Goal: Complete application form

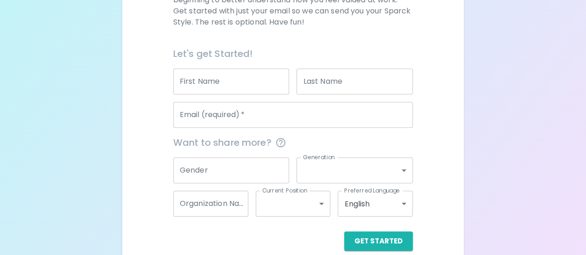
scroll to position [197, 0]
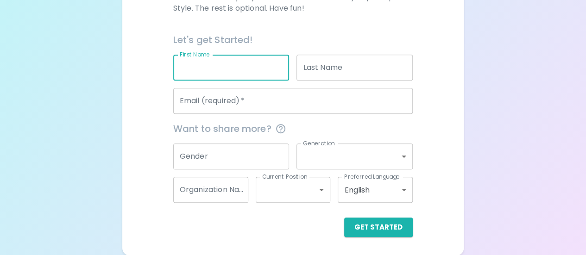
click at [235, 73] on input "First Name" at bounding box center [231, 68] width 116 height 26
type input "[PERSON_NAME]"
type input "[PERSON_NAME][EMAIL_ADDRESS][DOMAIN_NAME]"
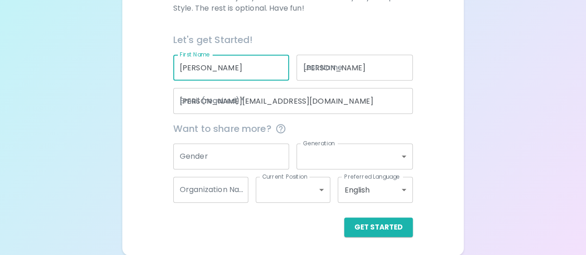
type input "Zoetis"
click at [157, 145] on div "We are so excited to work with you to uncover your primary appreciation style i…" at bounding box center [292, 92] width 319 height 290
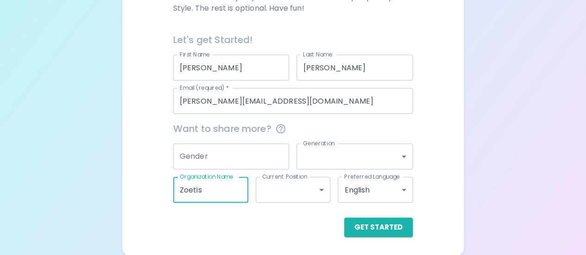
drag, startPoint x: 225, startPoint y: 188, endPoint x: 138, endPoint y: 180, distance: 87.4
click at [138, 180] on div "We are so excited to work with you to uncover your primary appreciation style i…" at bounding box center [292, 92] width 319 height 290
click at [391, 231] on button "Get Started" at bounding box center [378, 227] width 69 height 19
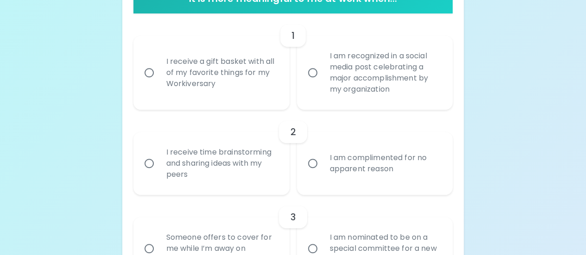
scroll to position [222, 0]
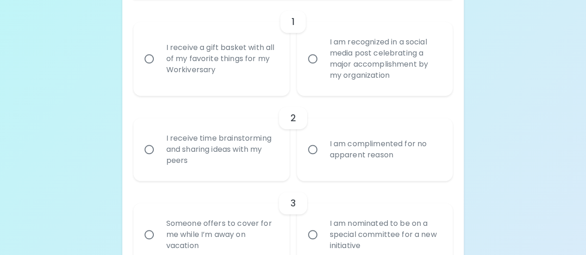
click at [150, 59] on input "I receive a gift basket with all of my favorite things for my Workiversary" at bounding box center [148, 58] width 19 height 19
radio input "true"
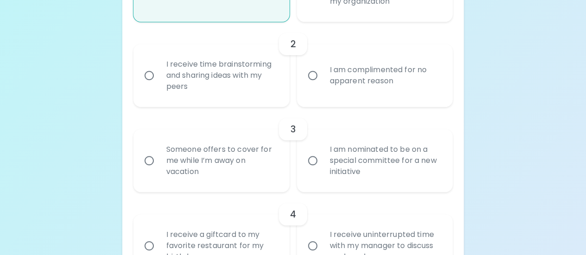
scroll to position [296, 0]
click at [151, 76] on input "I receive time brainstorming and sharing ideas with my peers" at bounding box center [148, 75] width 19 height 19
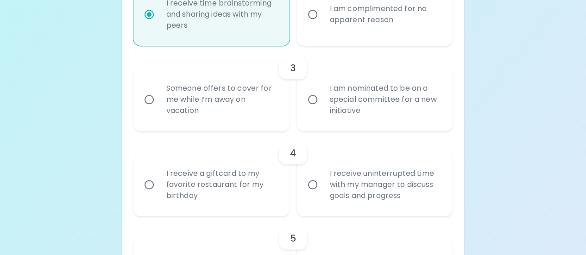
scroll to position [370, 0]
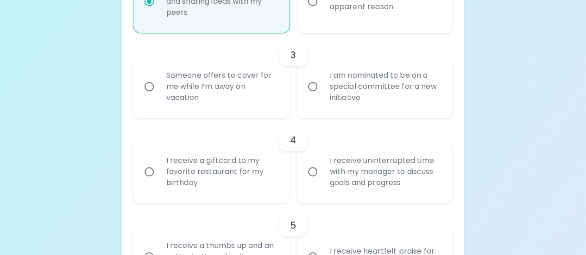
radio input "true"
click at [150, 88] on input "Someone offers to cover for me while I’m away on vacation" at bounding box center [148, 86] width 19 height 19
radio input "false"
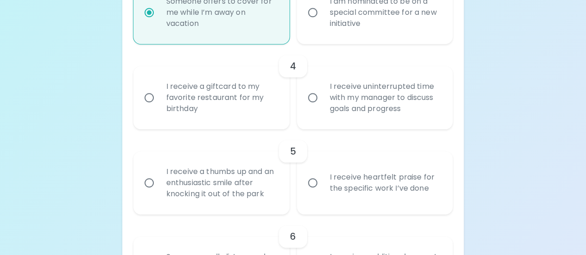
scroll to position [444, 0]
radio input "true"
click at [310, 99] on input "I receive uninterrupted time with my manager to discuss goals and progress" at bounding box center [312, 97] width 19 height 19
radio input "false"
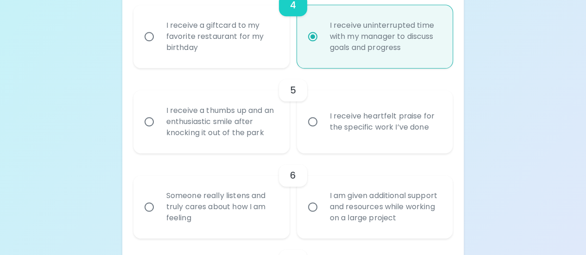
scroll to position [519, 0]
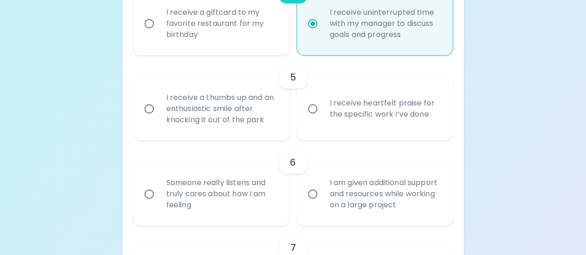
radio input "true"
click at [306, 108] on input "I receive heartfelt praise for the specific work I’ve done" at bounding box center [312, 108] width 19 height 19
radio input "false"
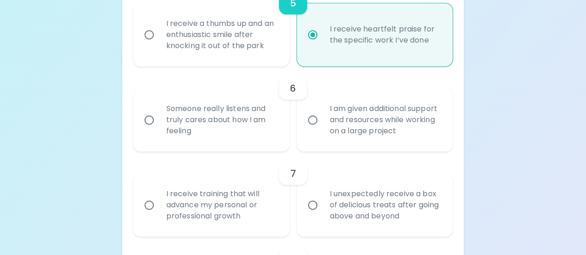
scroll to position [593, 0]
radio input "true"
click at [301, 132] on label "I am given additional support and resources while working on a large project" at bounding box center [370, 119] width 156 height 63
click at [303, 130] on input "I am given additional support and resources while working on a large project" at bounding box center [312, 119] width 19 height 19
radio input "false"
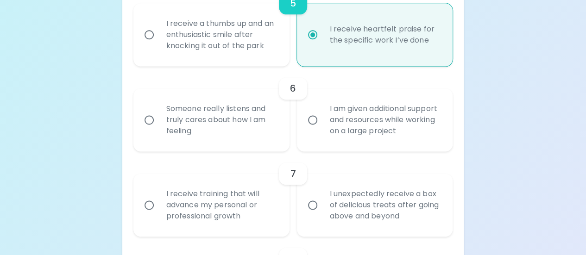
radio input "false"
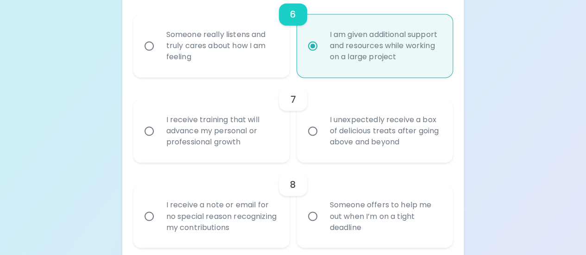
scroll to position [667, 0]
radio input "true"
click at [318, 124] on input "I unexpectedly receive a box of delicious treats after going above and beyond" at bounding box center [312, 130] width 19 height 19
radio input "false"
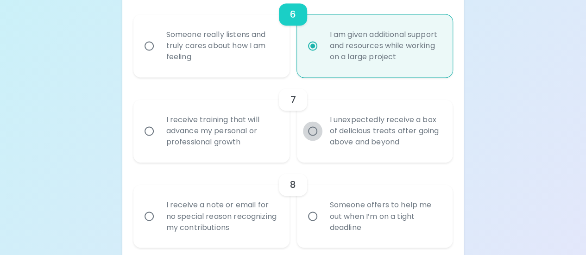
radio input "false"
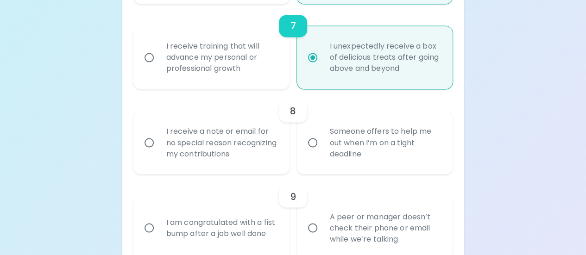
scroll to position [741, 0]
radio input "true"
click at [160, 144] on div "I receive a note or email for no special reason recognizing my contributions" at bounding box center [221, 142] width 125 height 56
click at [159, 144] on input "I receive a note or email for no special reason recognizing my contributions" at bounding box center [148, 141] width 19 height 19
radio input "false"
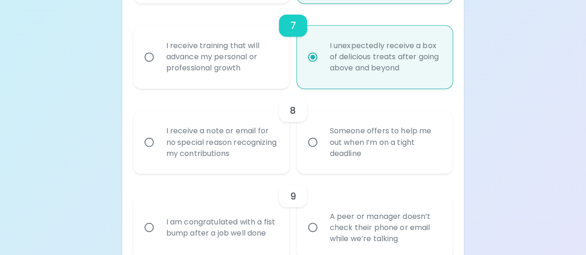
radio input "false"
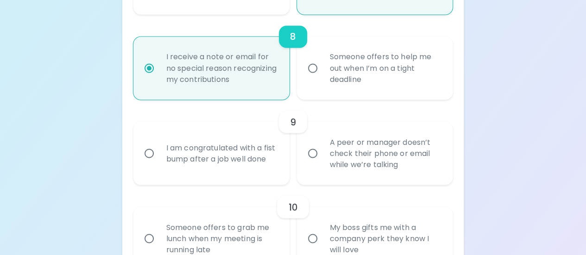
scroll to position [815, 0]
radio input "true"
click at [321, 66] on input "Someone offers to help me out when I’m on a tight deadline" at bounding box center [312, 67] width 19 height 19
radio input "false"
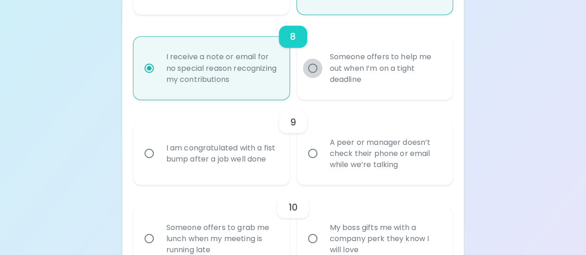
radio input "false"
radio input "true"
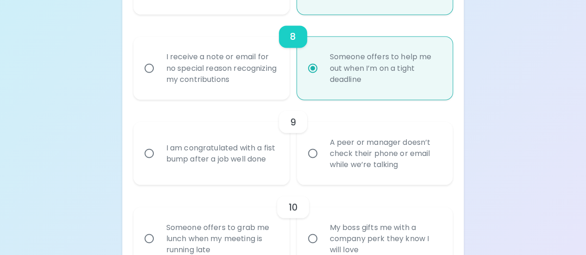
radio input "true"
click at [319, 157] on input "A peer or manager doesn’t check their phone or email while we’re talking" at bounding box center [312, 153] width 19 height 19
radio input "false"
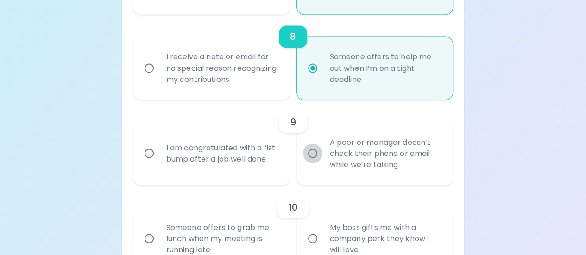
radio input "false"
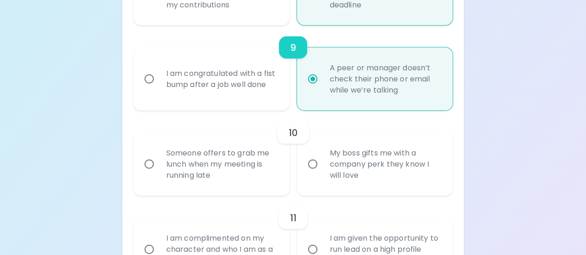
scroll to position [889, 0]
radio input "true"
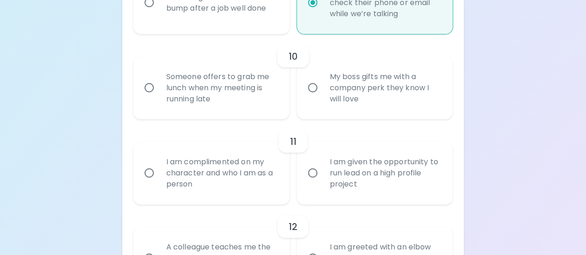
scroll to position [959, 0]
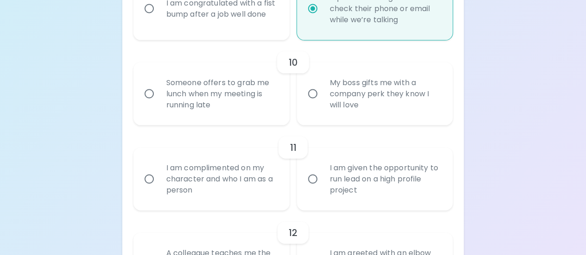
click at [315, 95] on input "My boss gifts me with a company perk they know I will love" at bounding box center [312, 93] width 19 height 19
radio input "false"
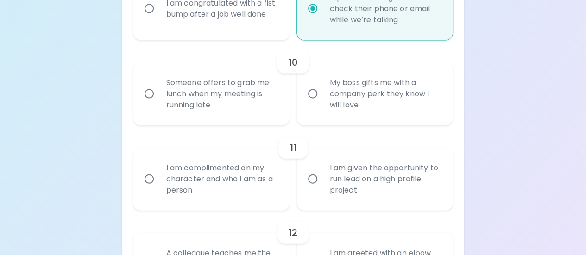
radio input "false"
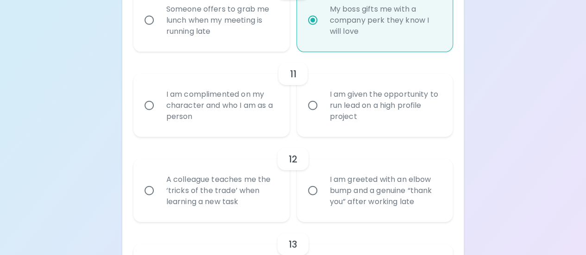
scroll to position [1033, 0]
radio input "true"
click at [307, 104] on input "I am given the opportunity to run lead on a high profile project" at bounding box center [312, 104] width 19 height 19
radio input "false"
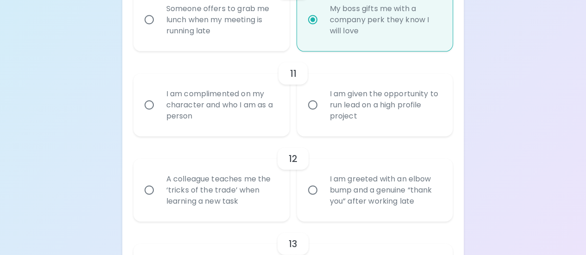
radio input "false"
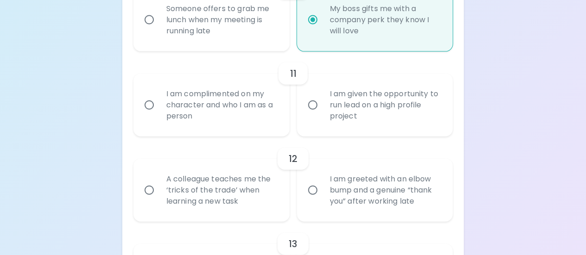
radio input "false"
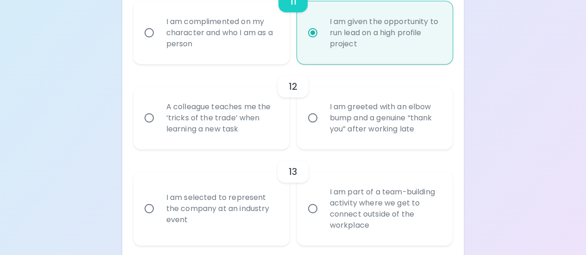
scroll to position [1107, 0]
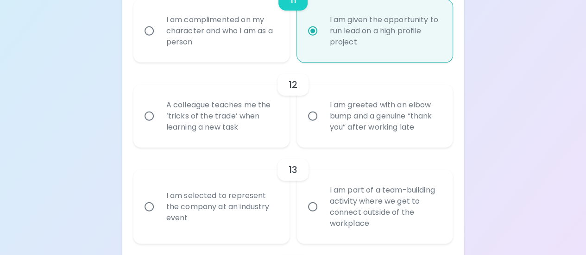
radio input "true"
click at [143, 119] on input "A colleague teaches me the ‘tricks of the trade’ when learning a new task" at bounding box center [148, 115] width 19 height 19
radio input "false"
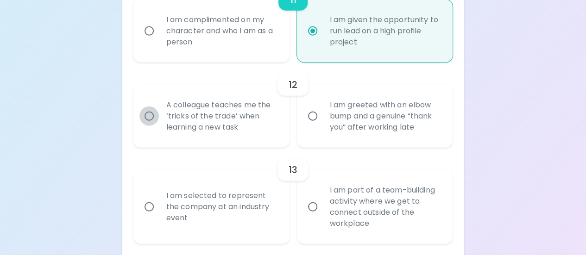
radio input "false"
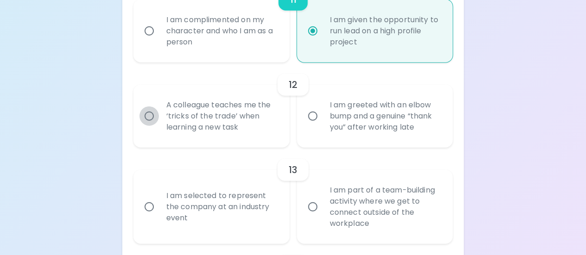
radio input "false"
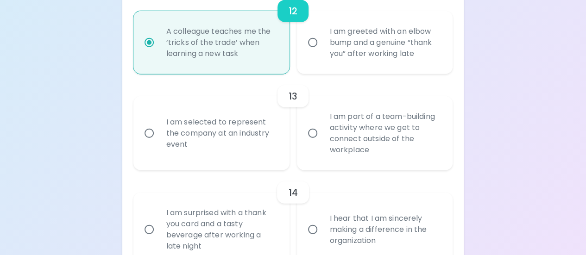
scroll to position [1182, 0]
radio input "true"
click at [151, 132] on input "I am selected to represent the company at an industry event" at bounding box center [148, 132] width 19 height 19
radio input "false"
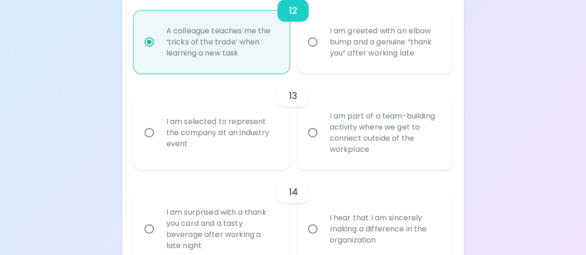
radio input "false"
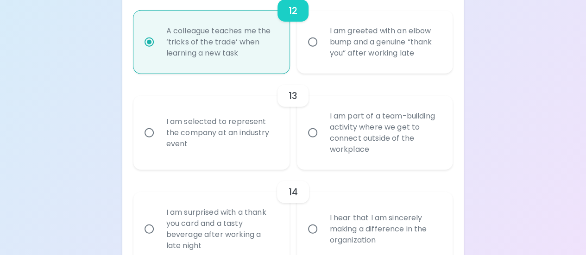
radio input "false"
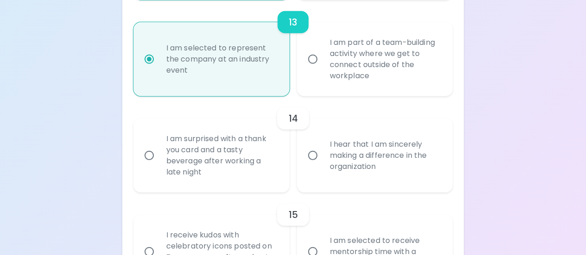
scroll to position [1256, 0]
radio input "true"
click at [169, 149] on div "I am surprised with a thank you card and a tasty beverage after working a late …" at bounding box center [221, 155] width 125 height 67
click at [159, 149] on input "I am surprised with a thank you card and a tasty beverage after working a late …" at bounding box center [148, 154] width 19 height 19
radio input "false"
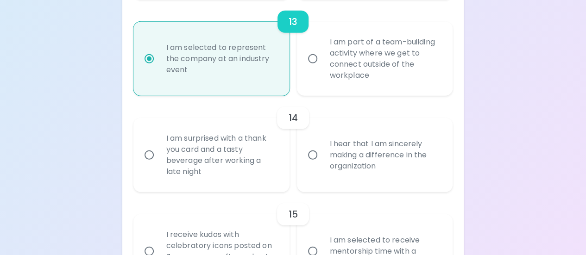
radio input "false"
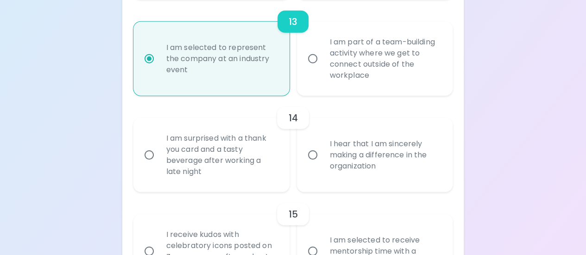
radio input "false"
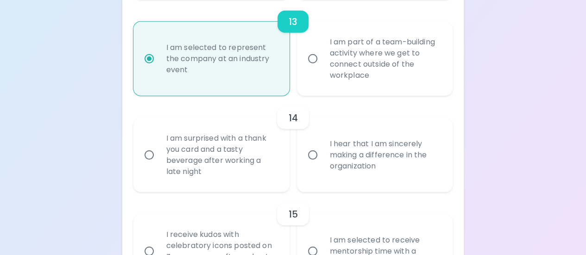
radio input "false"
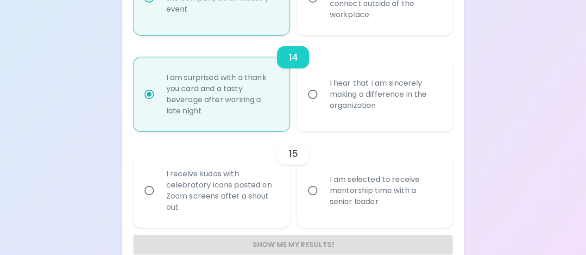
scroll to position [1330, 0]
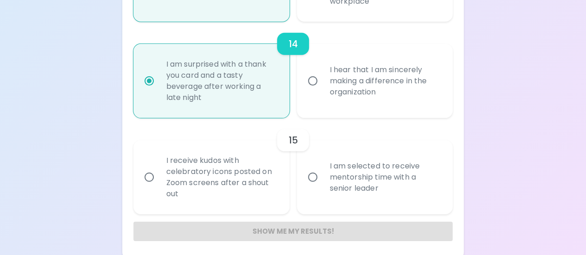
radio input "true"
click at [167, 169] on div "I receive kudos with celebratory icons posted on Zoom screens after a shout out" at bounding box center [221, 177] width 125 height 67
click at [159, 169] on input "I receive kudos with celebratory icons posted on Zoom screens after a shout out" at bounding box center [148, 177] width 19 height 19
radio input "false"
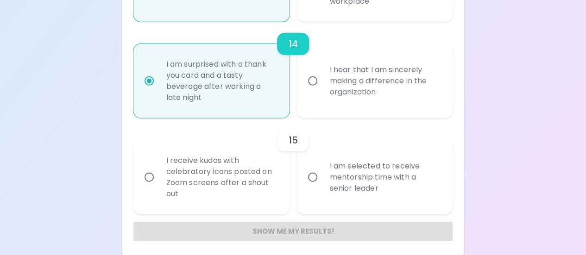
radio input "false"
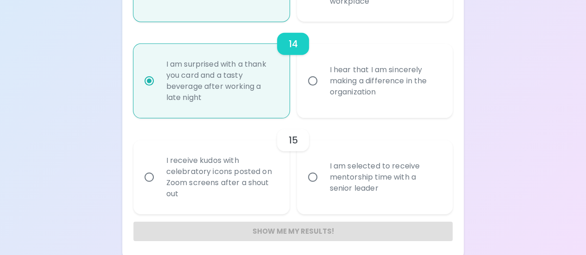
radio input "false"
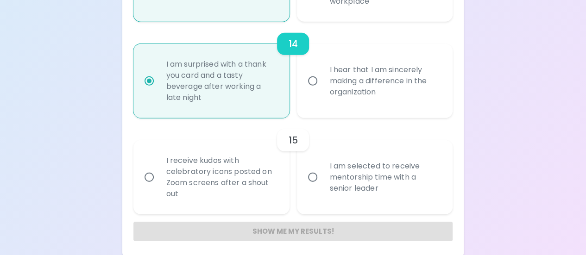
radio input "false"
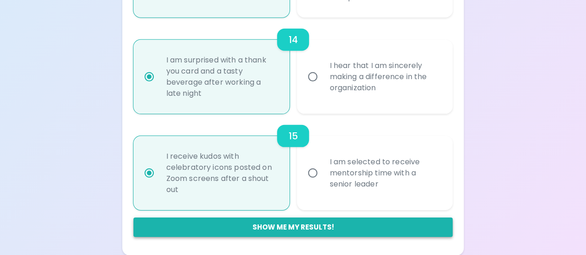
radio input "true"
click at [306, 228] on button "Show me my results!" at bounding box center [292, 227] width 319 height 19
radio input "false"
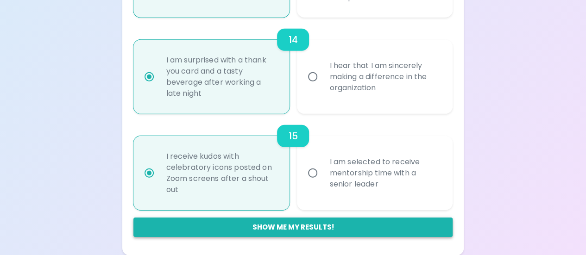
radio input "false"
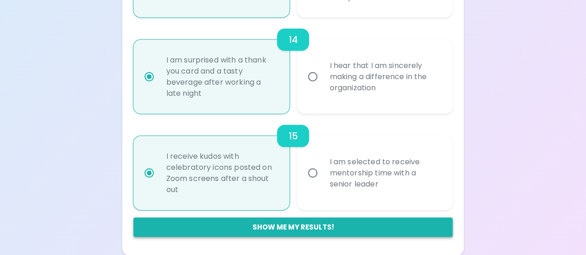
radio input "false"
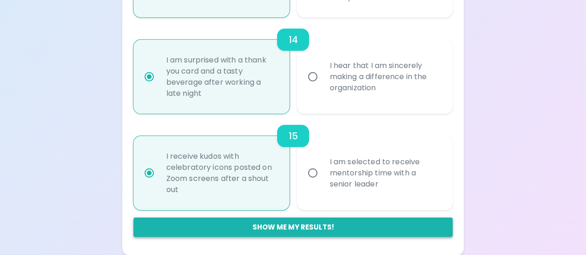
radio input "false"
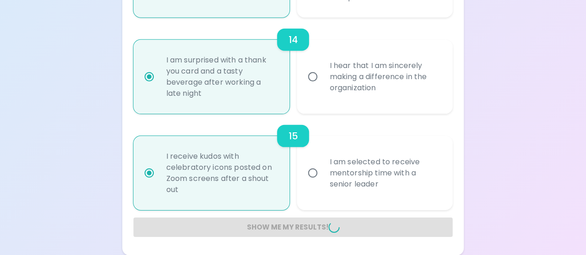
radio input "false"
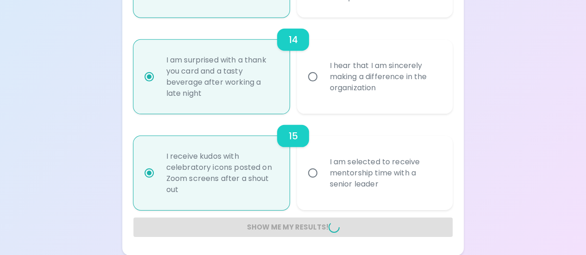
radio input "false"
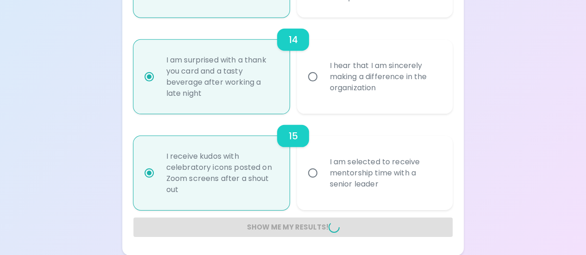
radio input "false"
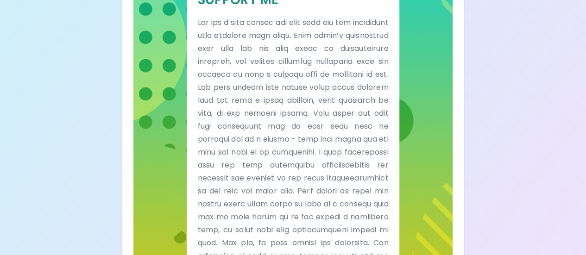
scroll to position [652, 0]
